Goal: Find contact information: Find contact information

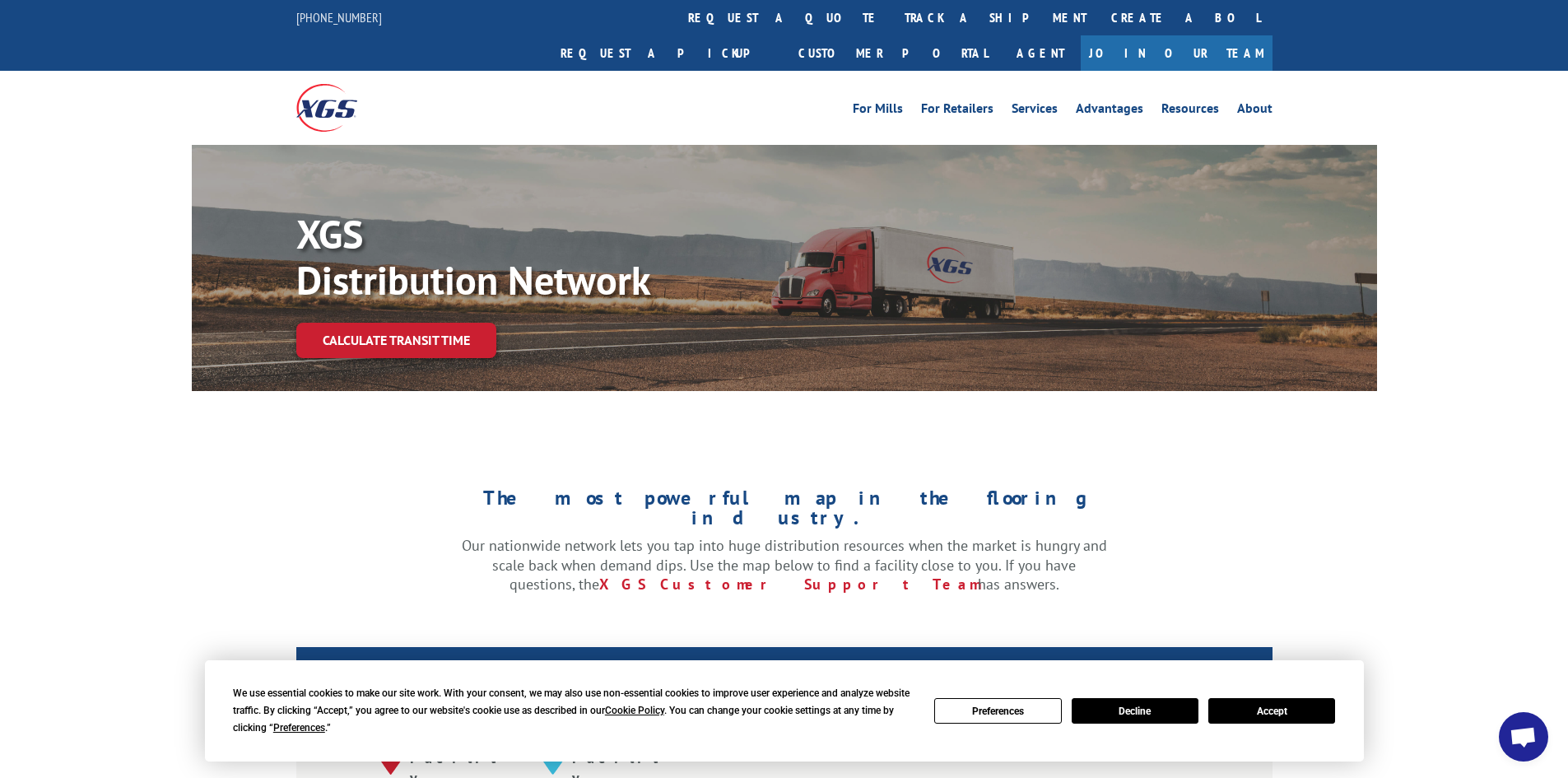
click at [1301, 713] on button "Accept" at bounding box center [1272, 711] width 127 height 26
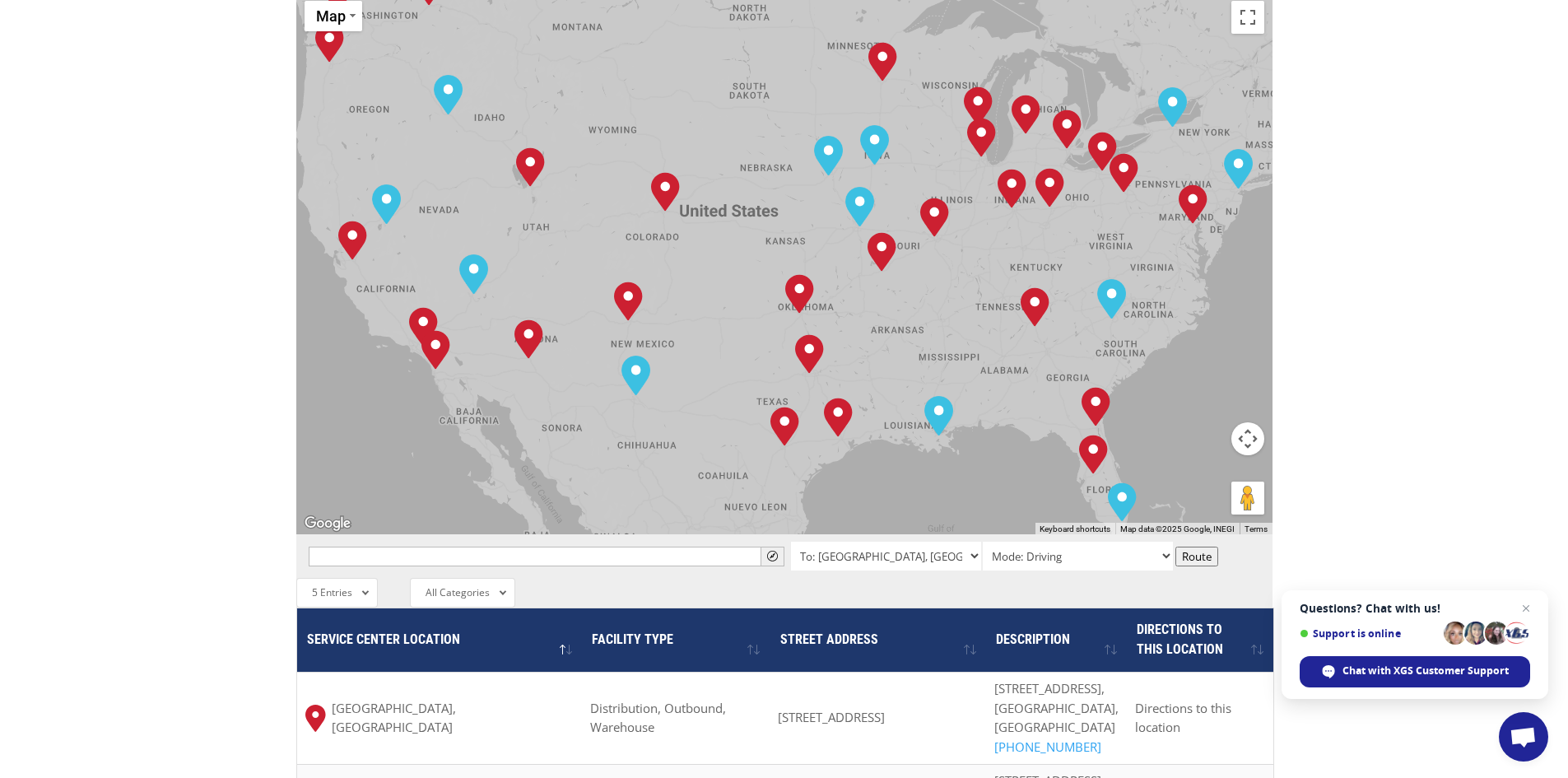
scroll to position [906, 0]
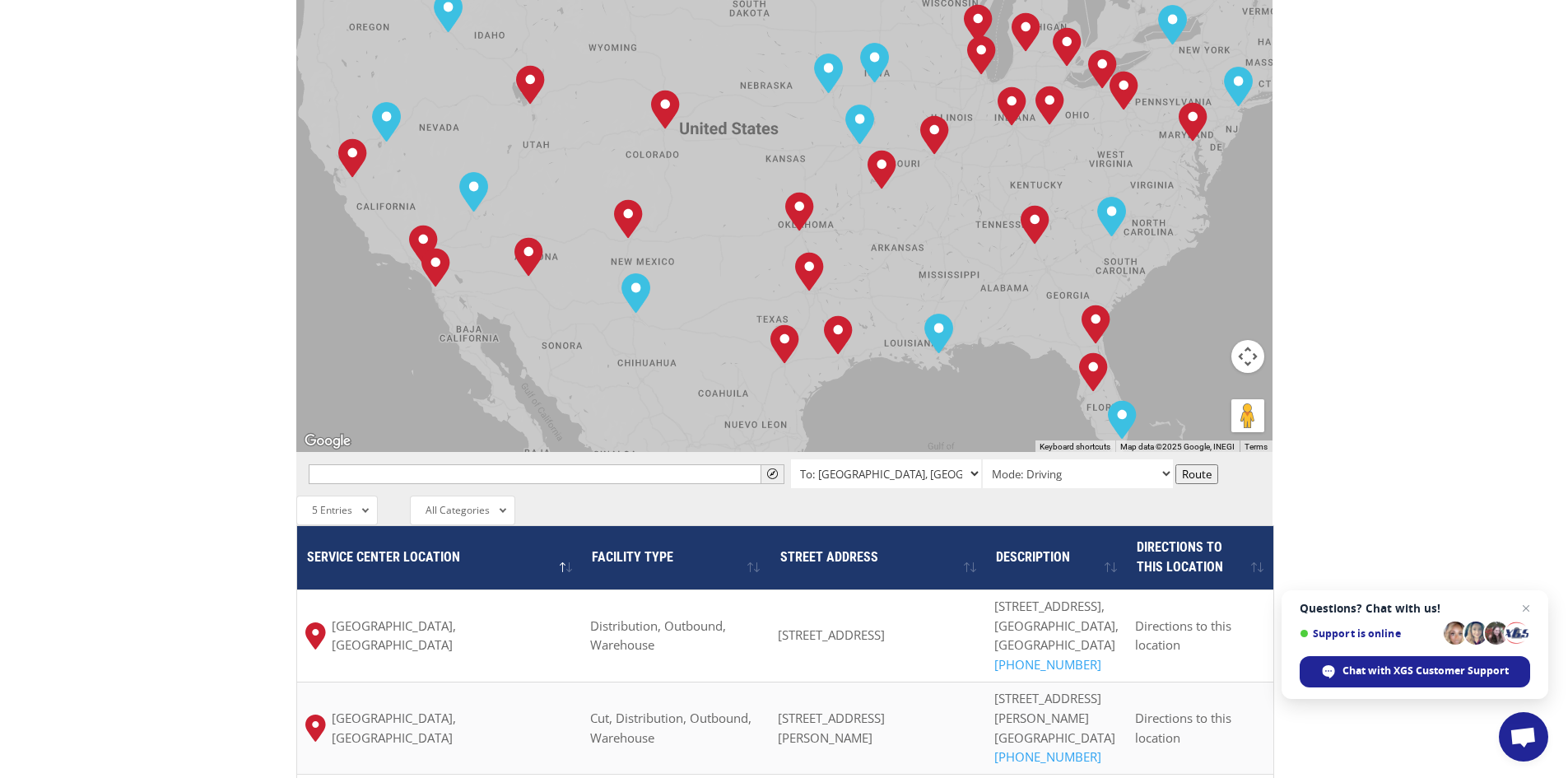
click at [939, 459] on select "To: [GEOGRAPHIC_DATA], [GEOGRAPHIC_DATA] To: [GEOGRAPHIC_DATA], [GEOGRAPHIC_DAT…" at bounding box center [886, 473] width 190 height 28
click at [947, 459] on select "To: [GEOGRAPHIC_DATA], [GEOGRAPHIC_DATA] To: [GEOGRAPHIC_DATA], [GEOGRAPHIC_DAT…" at bounding box center [886, 473] width 190 height 28
click at [457, 464] on input "text" at bounding box center [546, 473] width 476 height 20
click at [1314, 331] on div "The most powerful map in the flooring industry. Our nationwide network lets you…" at bounding box center [784, 317] width 1568 height 1573
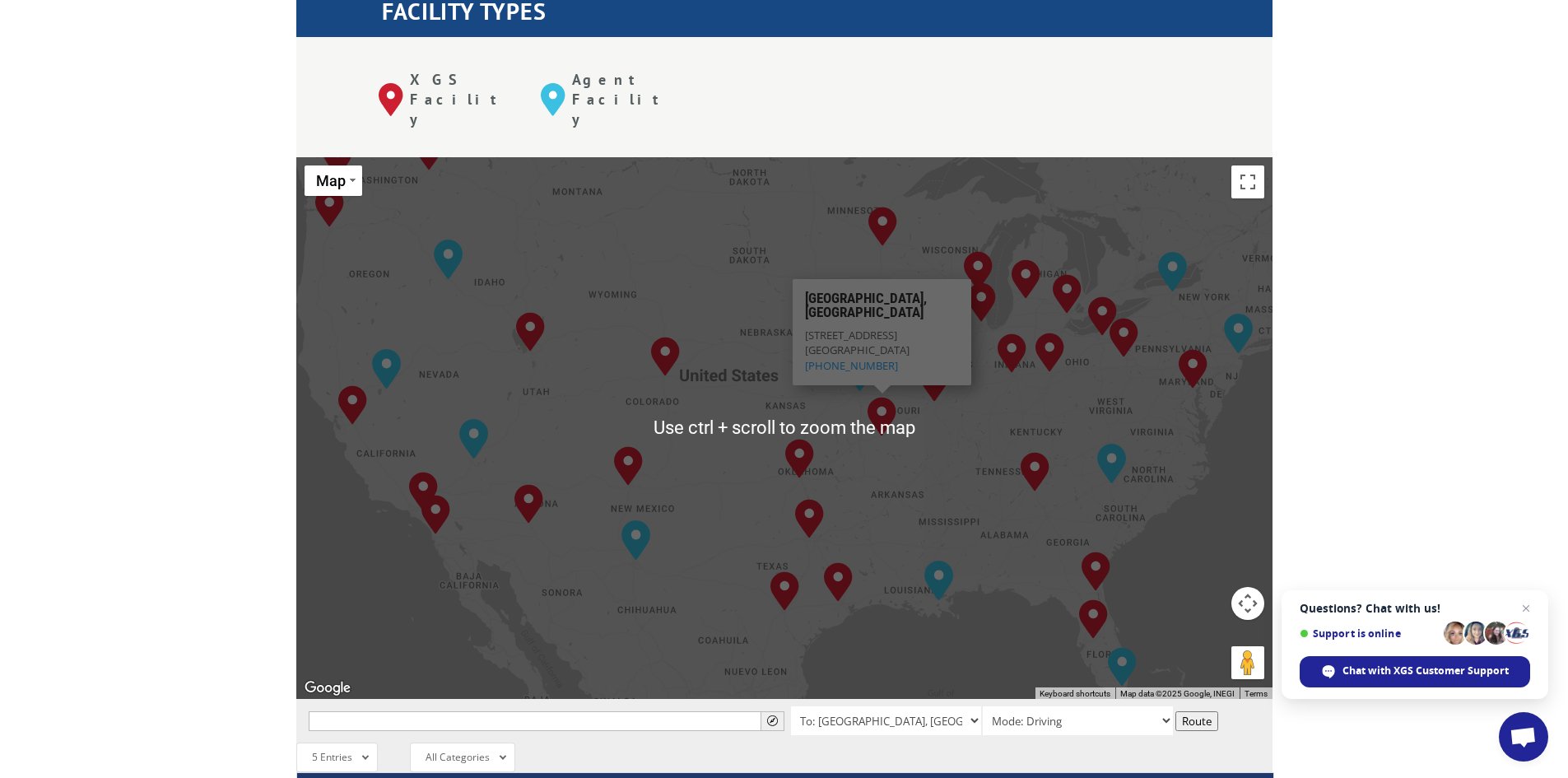
scroll to position [576, 0]
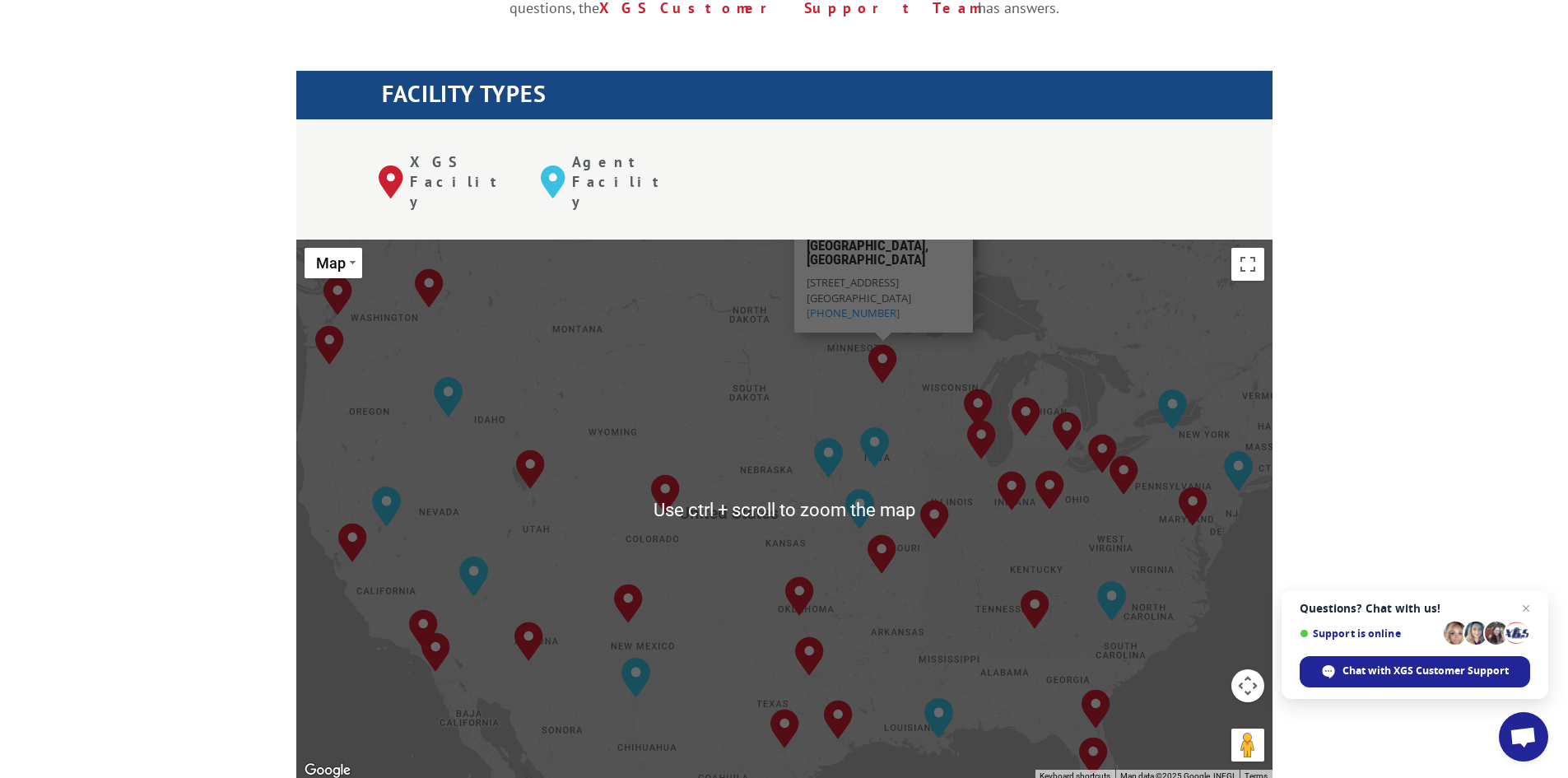
click at [881, 275] on p "[STREET_ADDRESS][PERSON_NAME] (612) 392-3761" at bounding box center [883, 298] width 154 height 46
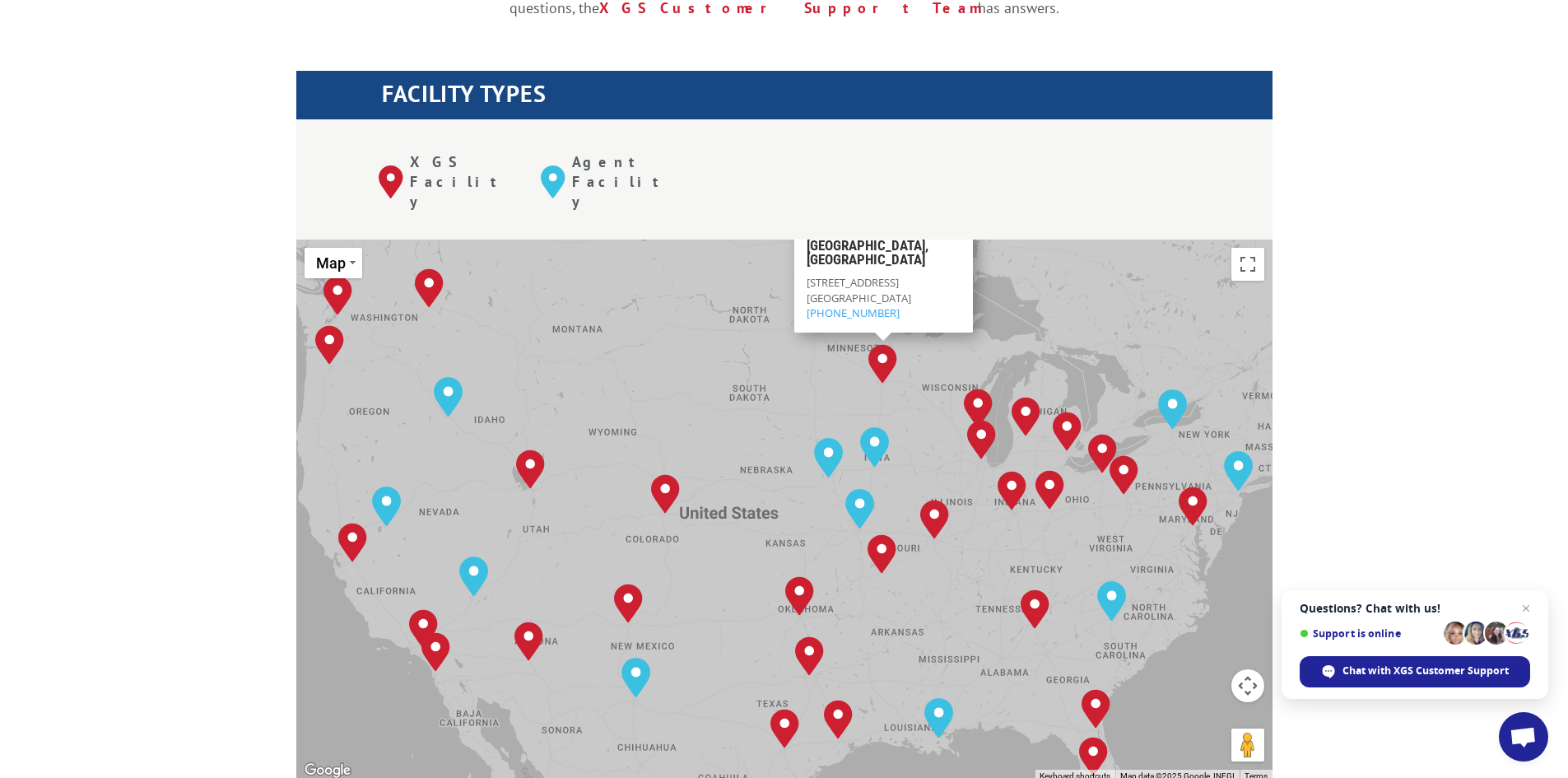
click at [1441, 180] on div "The most powerful map in the flooring industry. Our nationwide network lets you…" at bounding box center [784, 646] width 1568 height 1573
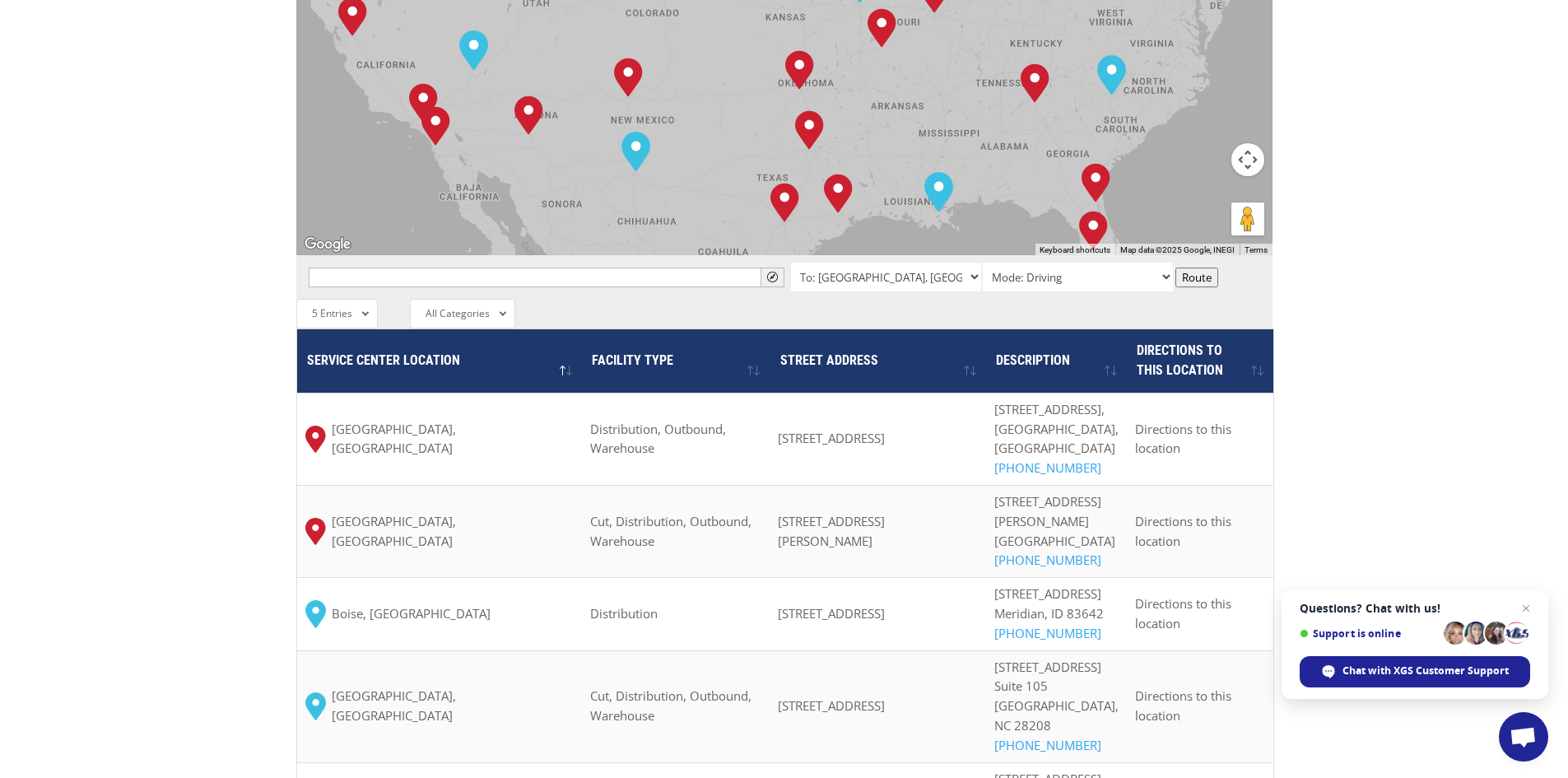
scroll to position [691, 0]
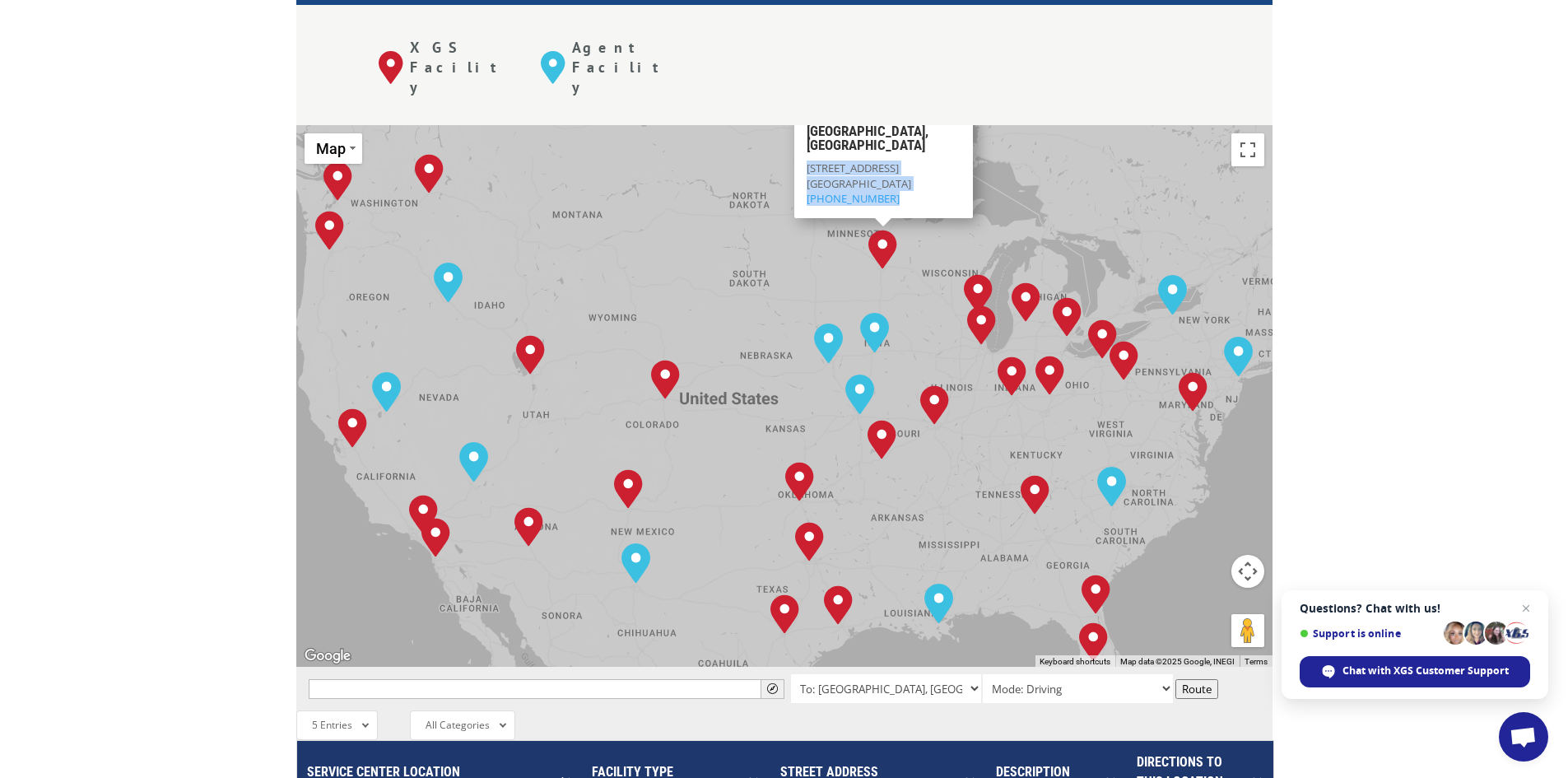
drag, startPoint x: 891, startPoint y: 121, endPoint x: 807, endPoint y: 90, distance: 89.5
click at [807, 160] on p "[STREET_ADDRESS][PERSON_NAME] (612) 392-3761" at bounding box center [883, 183] width 154 height 46
